Goal: Task Accomplishment & Management: Manage account settings

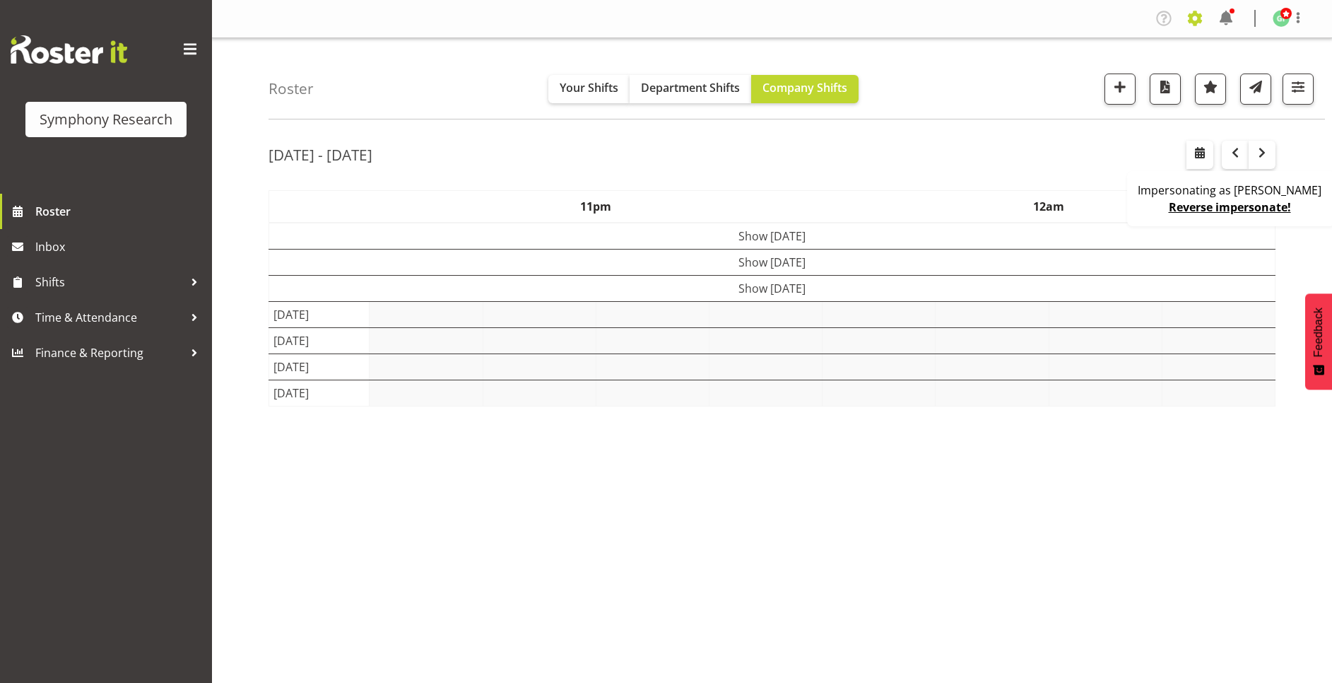
click at [1191, 13] on span at bounding box center [1195, 18] width 23 height 23
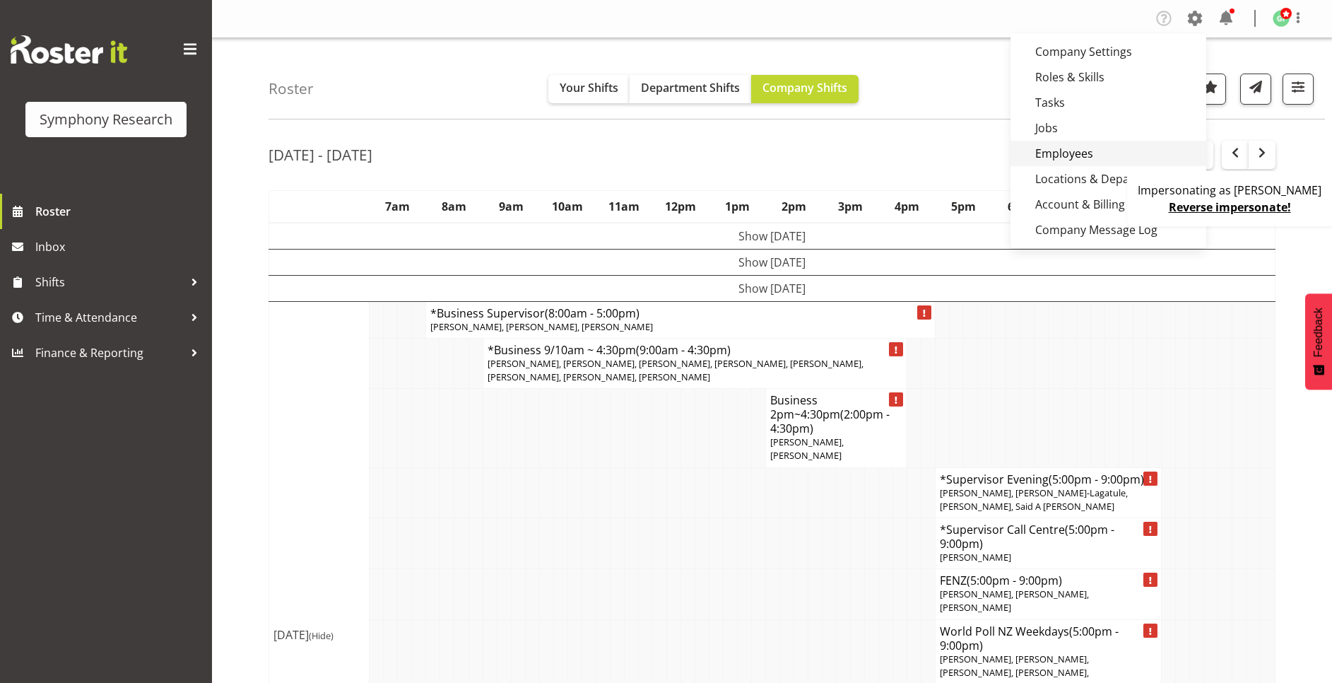
click at [1088, 146] on link "Employees" at bounding box center [1108, 153] width 196 height 25
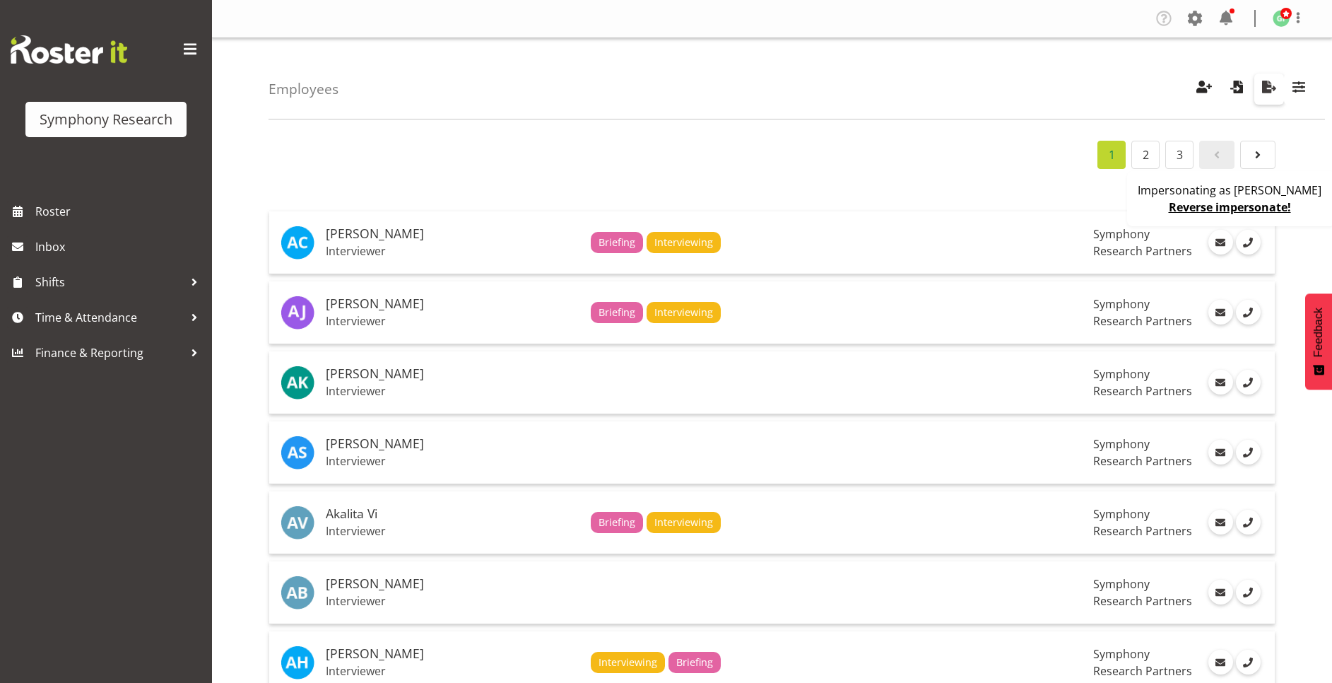
click at [1269, 90] on span "button" at bounding box center [1269, 87] width 18 height 18
click at [1245, 203] on link "Reverse impersonate!" at bounding box center [1230, 207] width 122 height 16
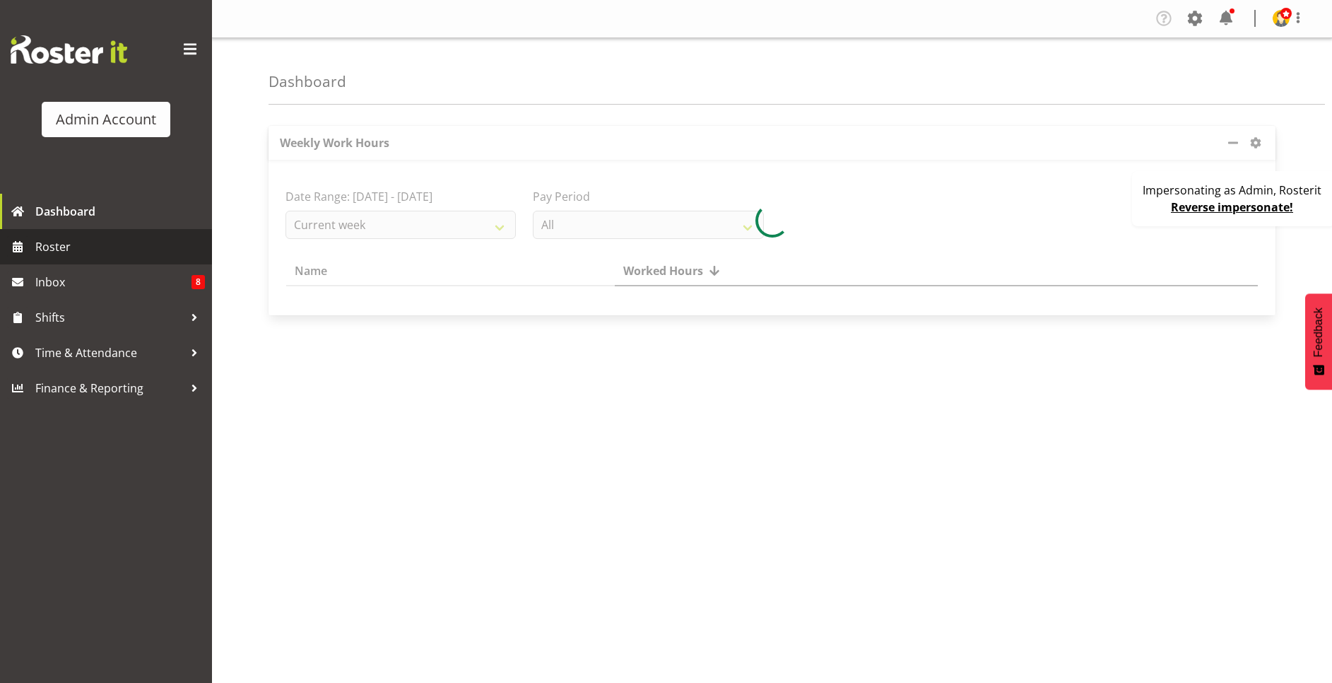
click at [115, 247] on span "Roster" at bounding box center [120, 246] width 170 height 21
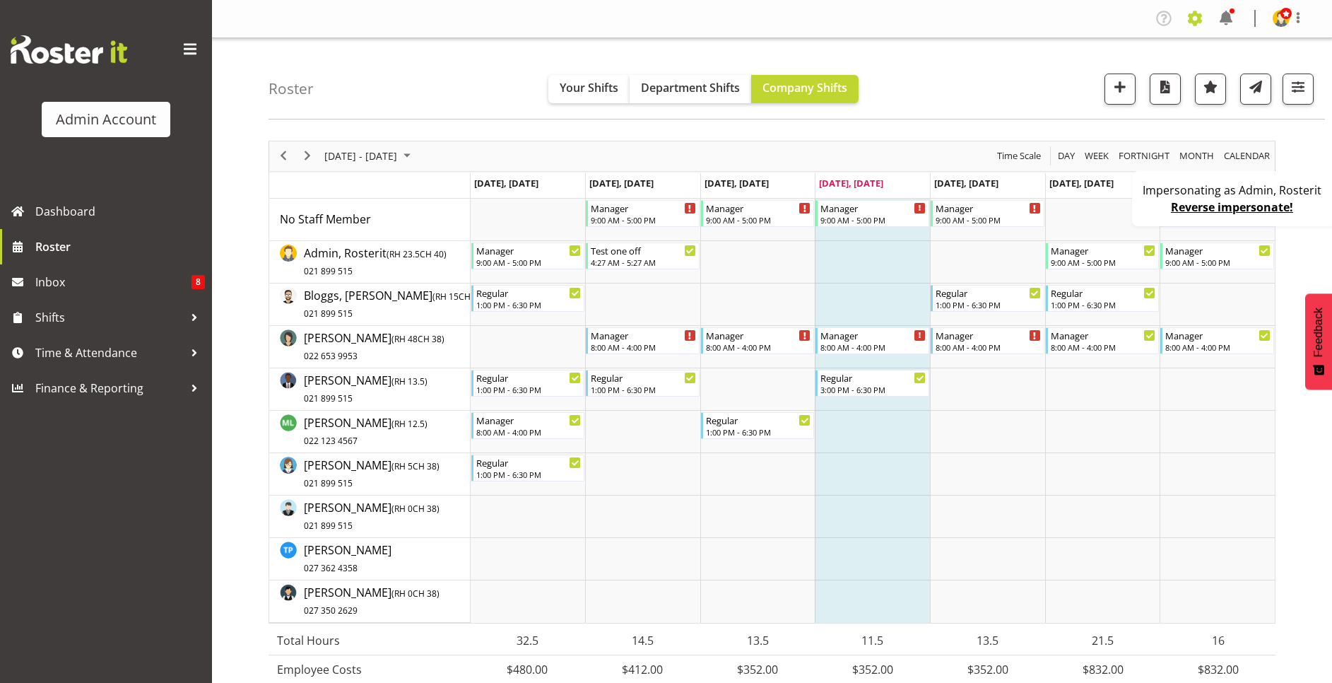
click at [1195, 16] on span at bounding box center [1195, 18] width 23 height 23
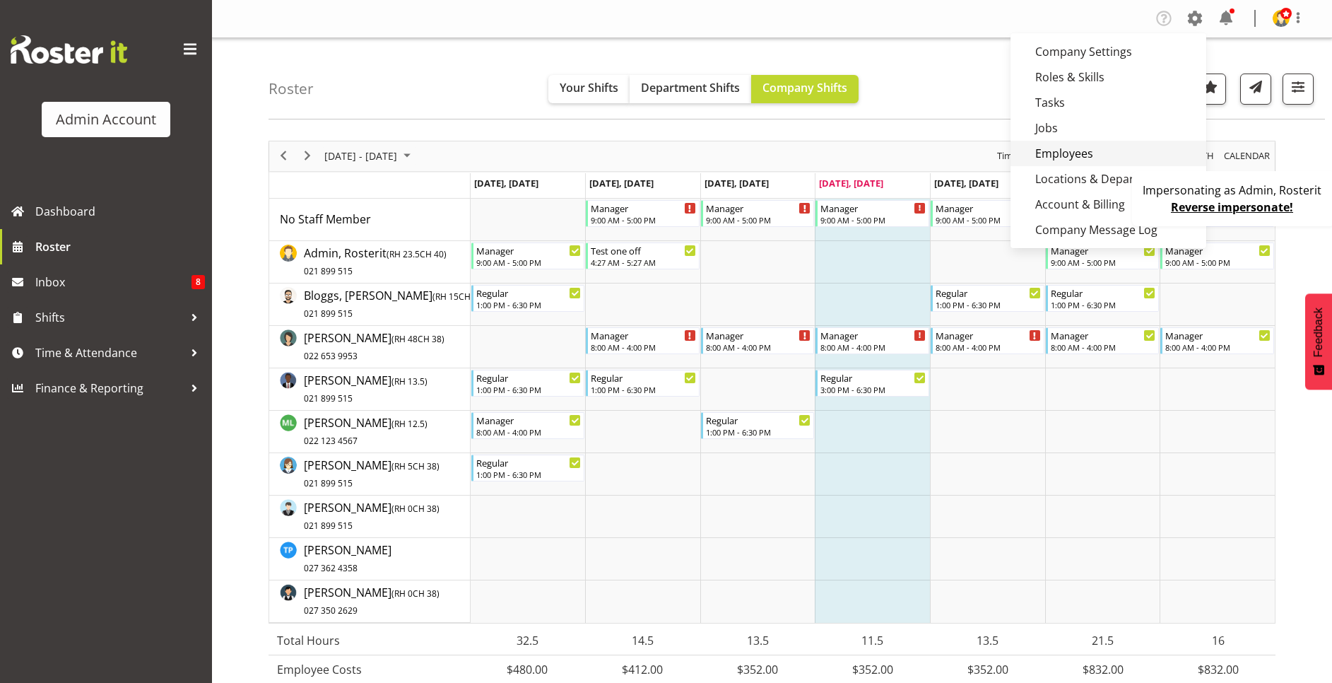
click at [1099, 141] on link "Employees" at bounding box center [1108, 153] width 196 height 25
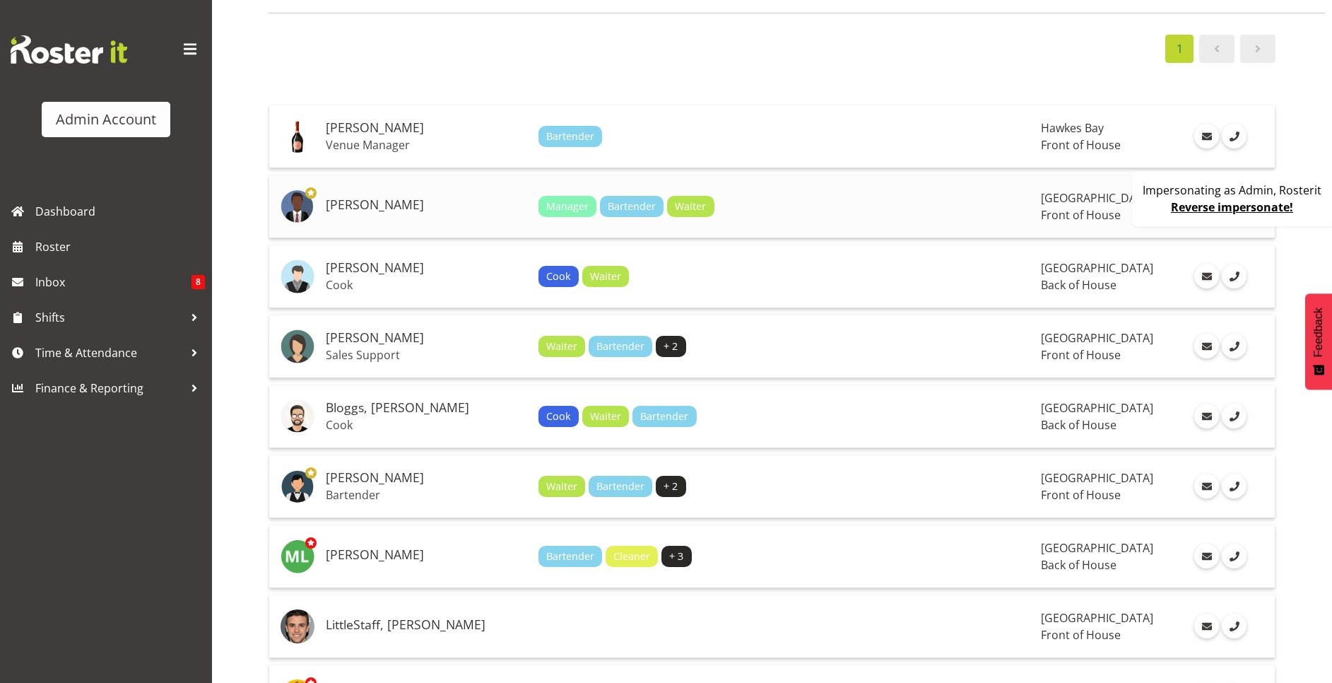
scroll to position [212, 0]
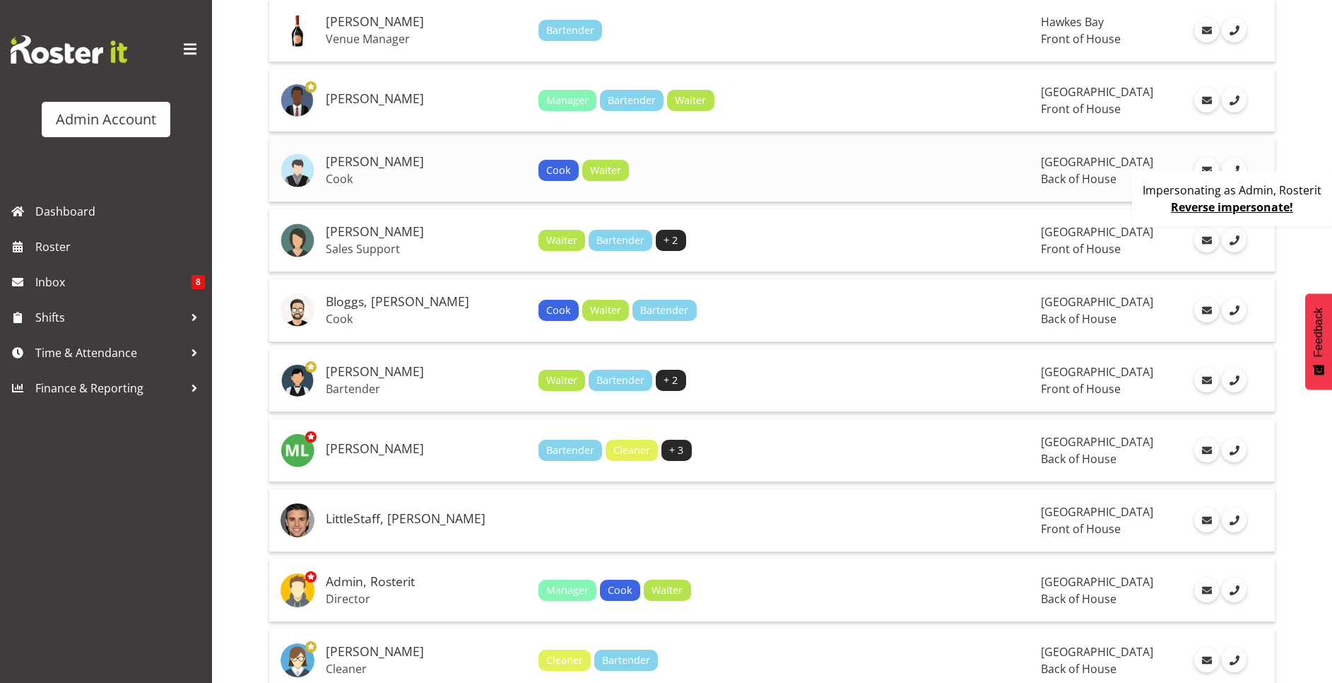
click at [688, 167] on div "Cook Waiter" at bounding box center [784, 170] width 492 height 21
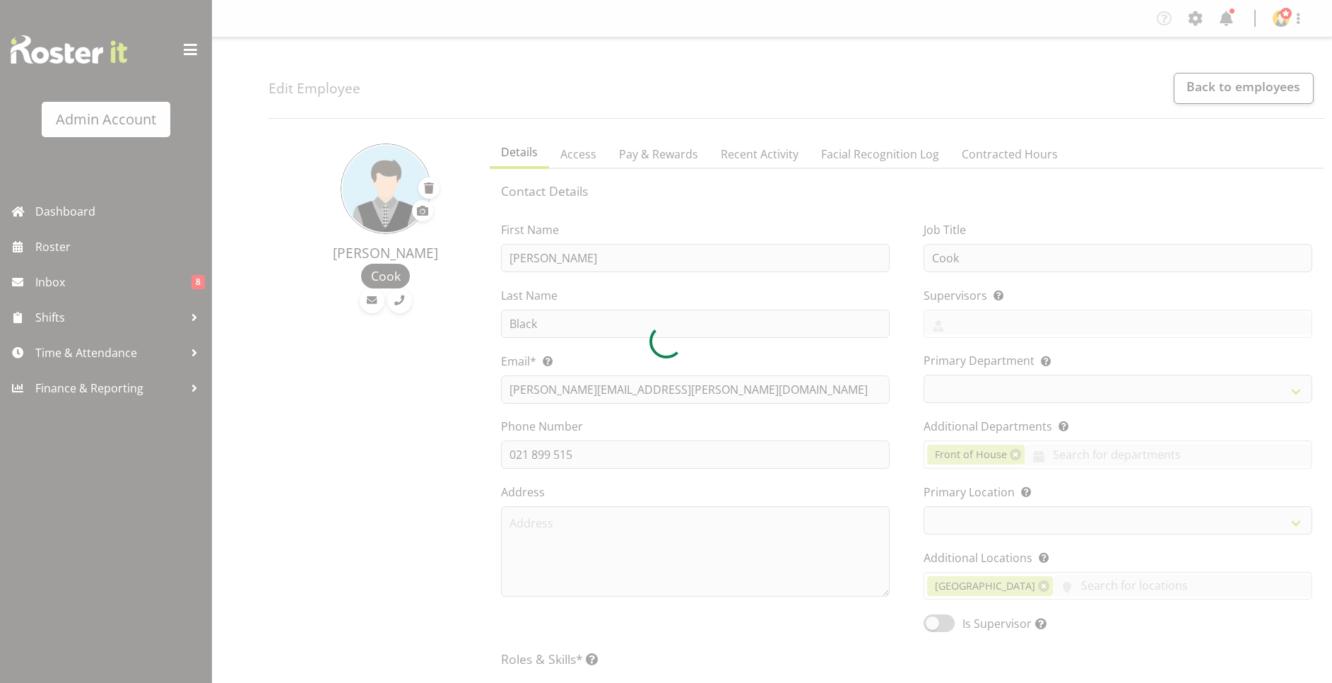
select select "TimelineWeek"
select select "roster"
select select "historical"
select select "day"
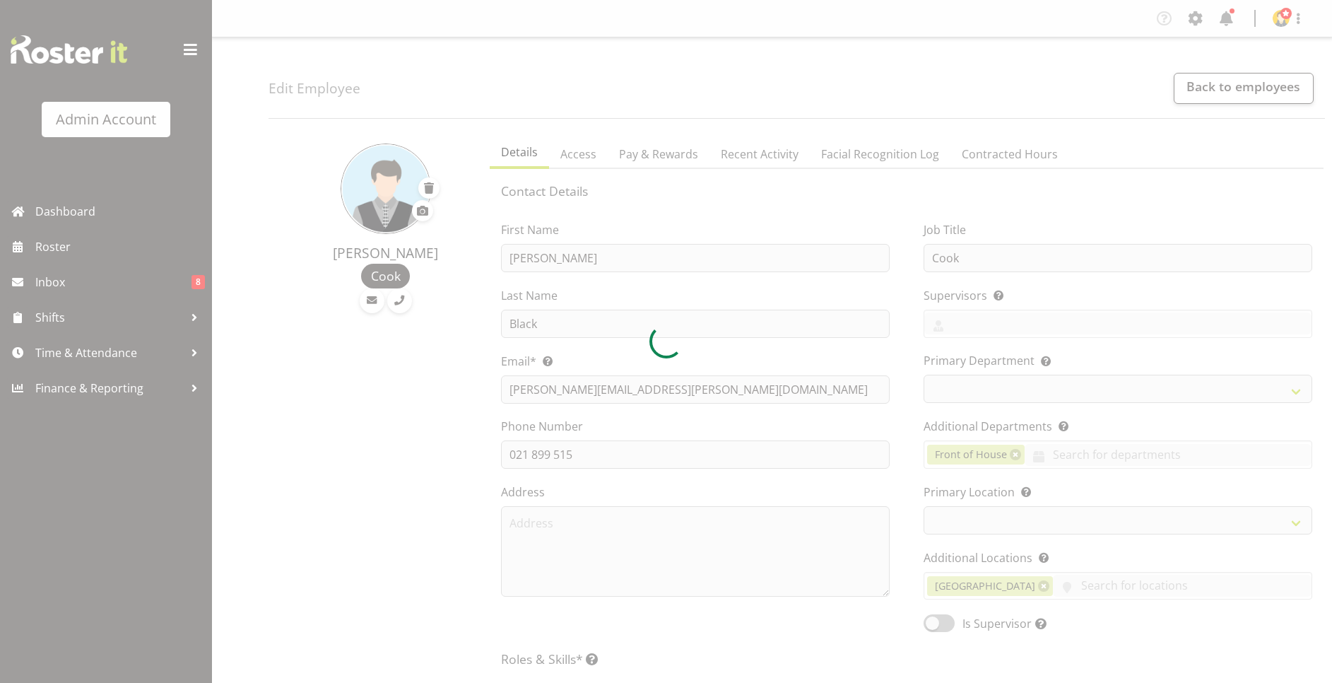
select select "day"
select select
select select "1"
select select "550"
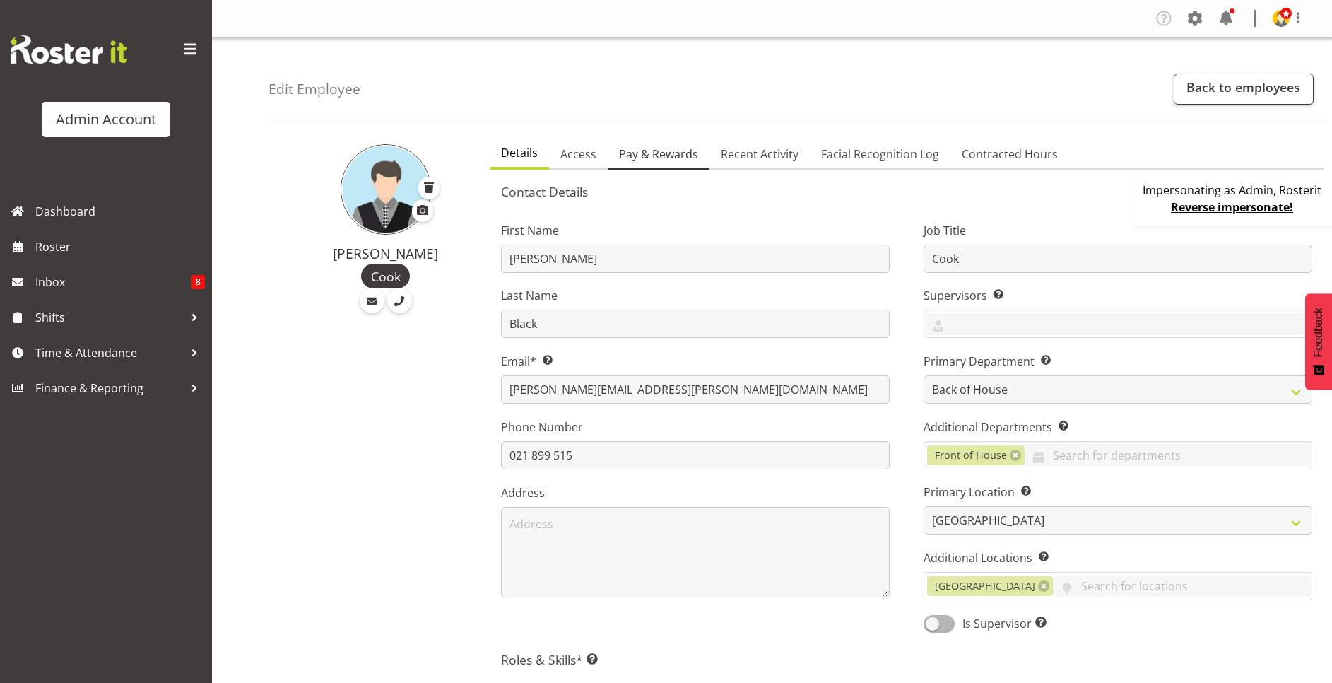
click at [669, 155] on span "Pay & Rewards" at bounding box center [658, 154] width 79 height 17
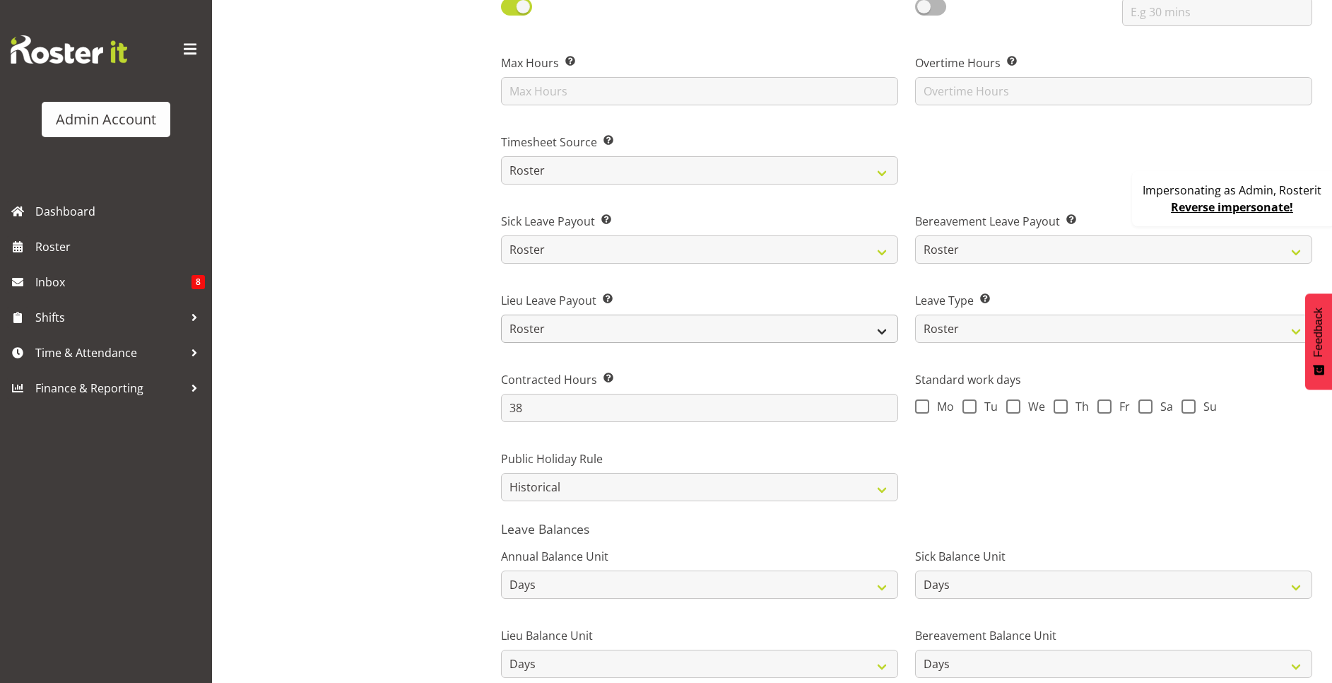
scroll to position [742, 0]
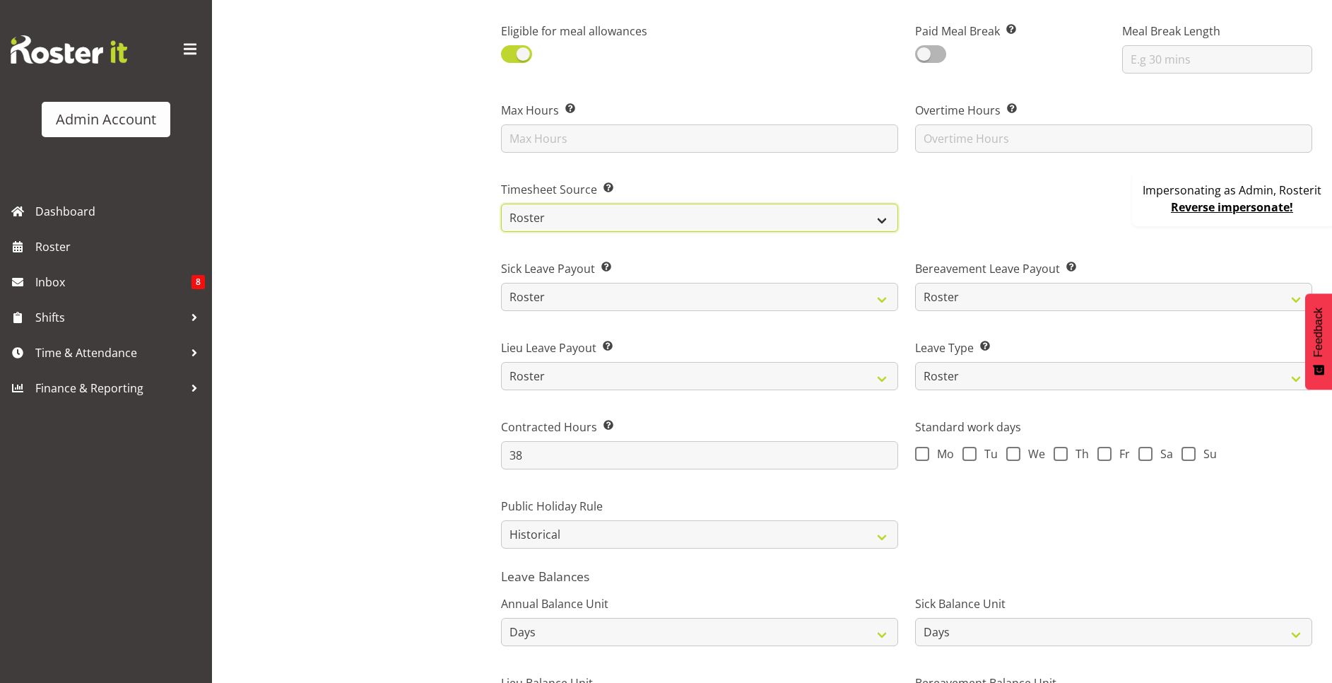
click at [632, 215] on select "Roster Manual GPS GPS (via Roster) Facial Recognition" at bounding box center [699, 217] width 397 height 28
select select "manual"
click at [501, 203] on select "Roster Manual GPS GPS (via Roster) Facial Recognition" at bounding box center [699, 217] width 397 height 28
click at [392, 225] on div "Black, Ian Cook" at bounding box center [375, 114] width 213 height 1453
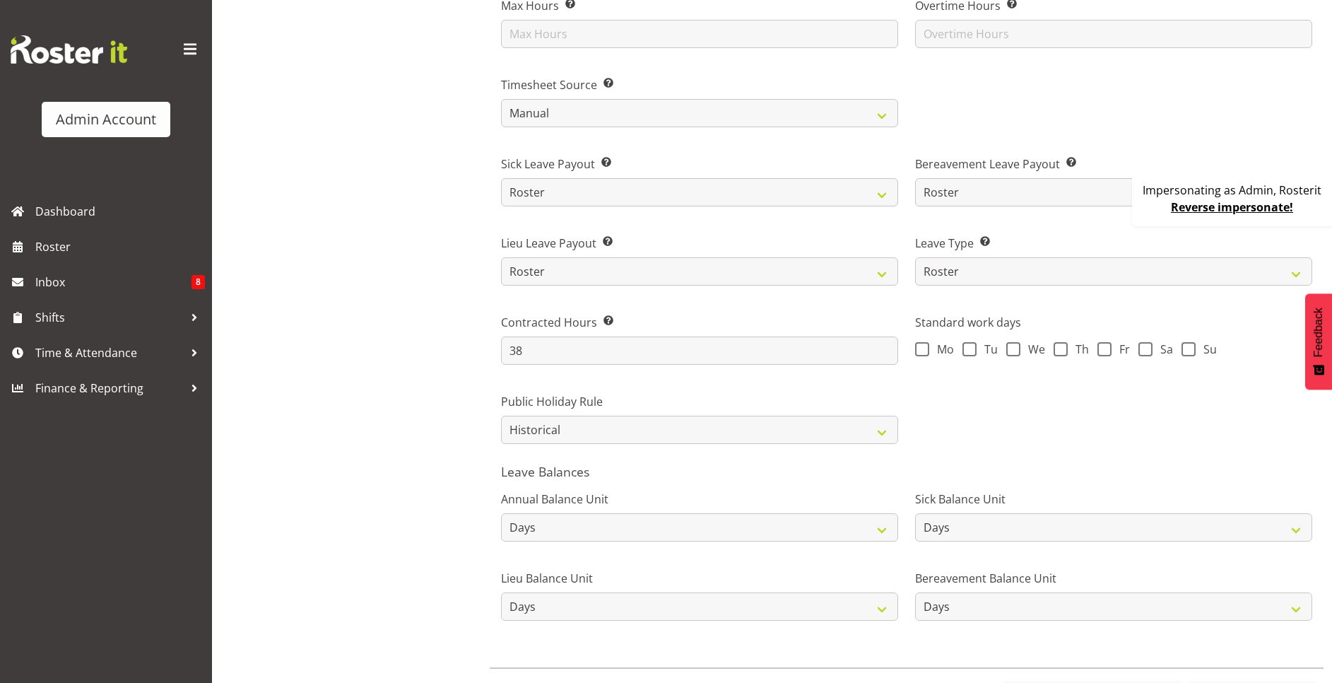
scroll to position [916, 0]
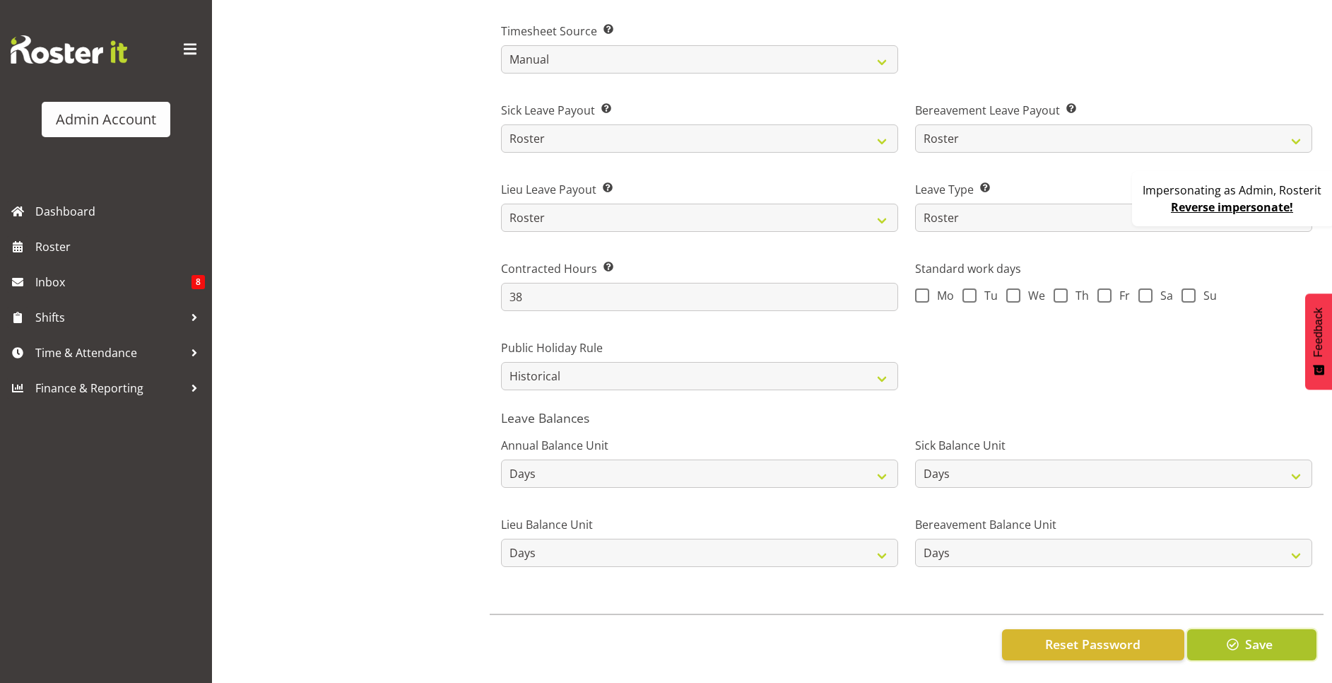
click at [1280, 634] on button "Save" at bounding box center [1251, 644] width 129 height 31
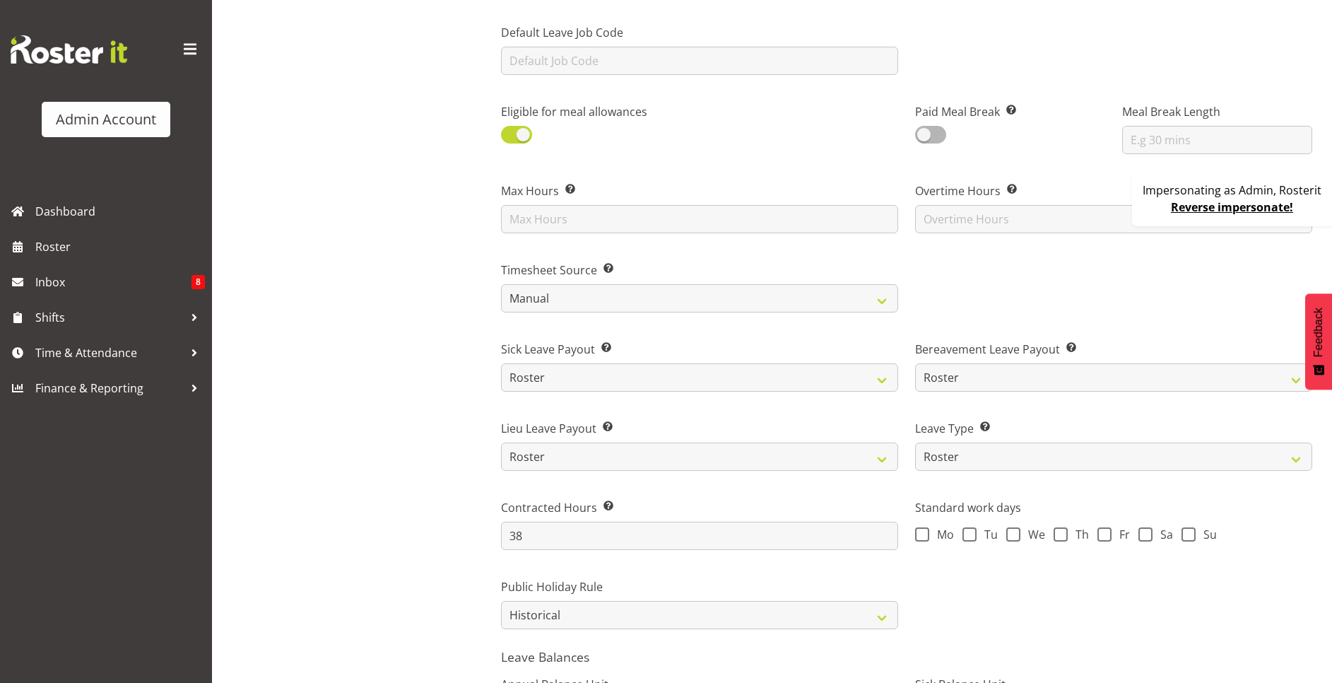
scroll to position [0, 0]
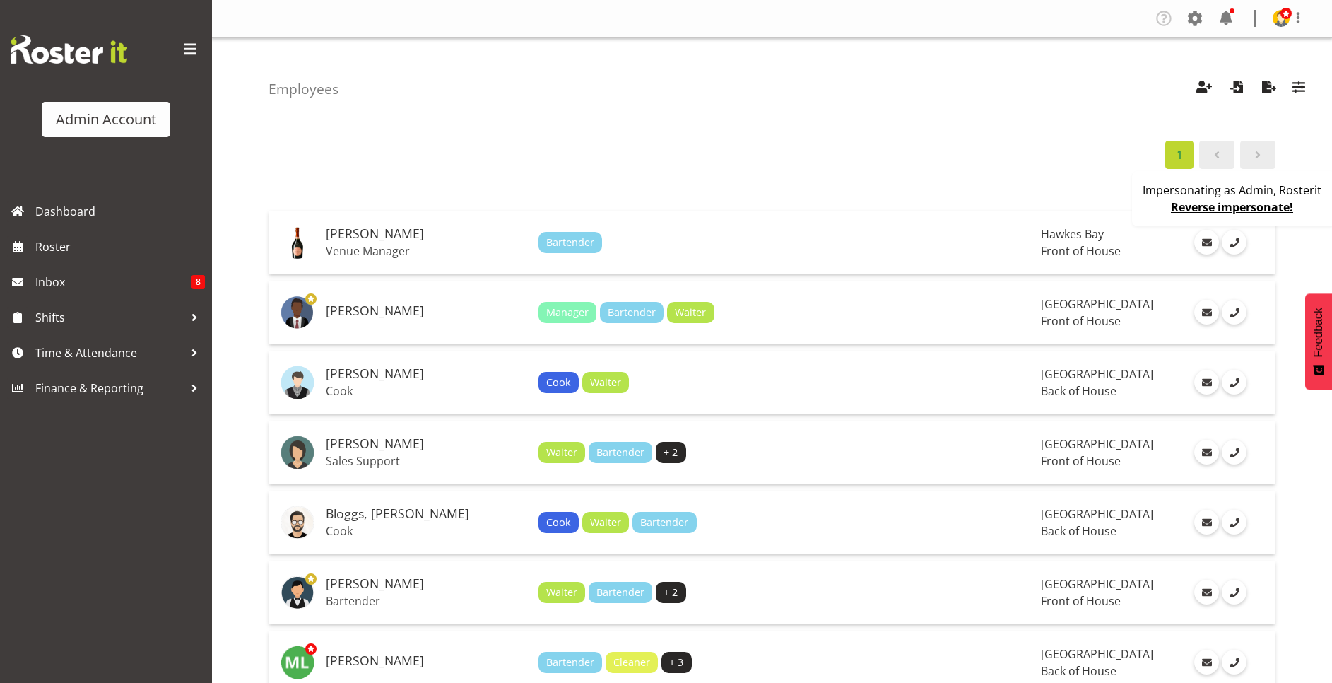
click at [1253, 210] on link "Reverse impersonate!" at bounding box center [1232, 207] width 122 height 16
